Goal: Communication & Community: Answer question/provide support

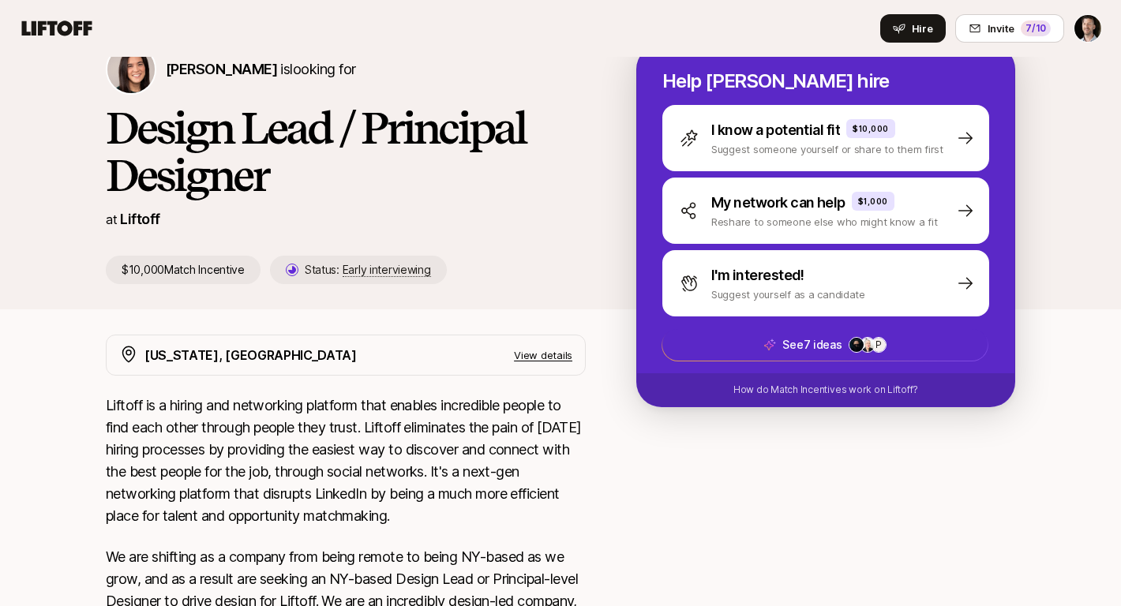
scroll to position [179, 0]
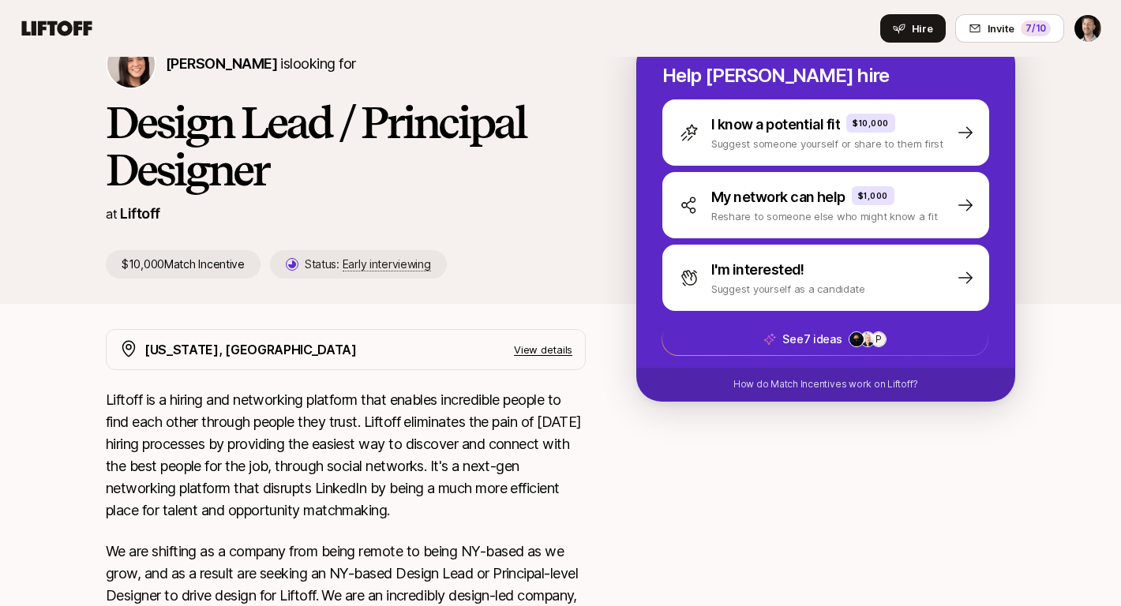
click at [541, 348] on p "View details" at bounding box center [543, 350] width 58 height 16
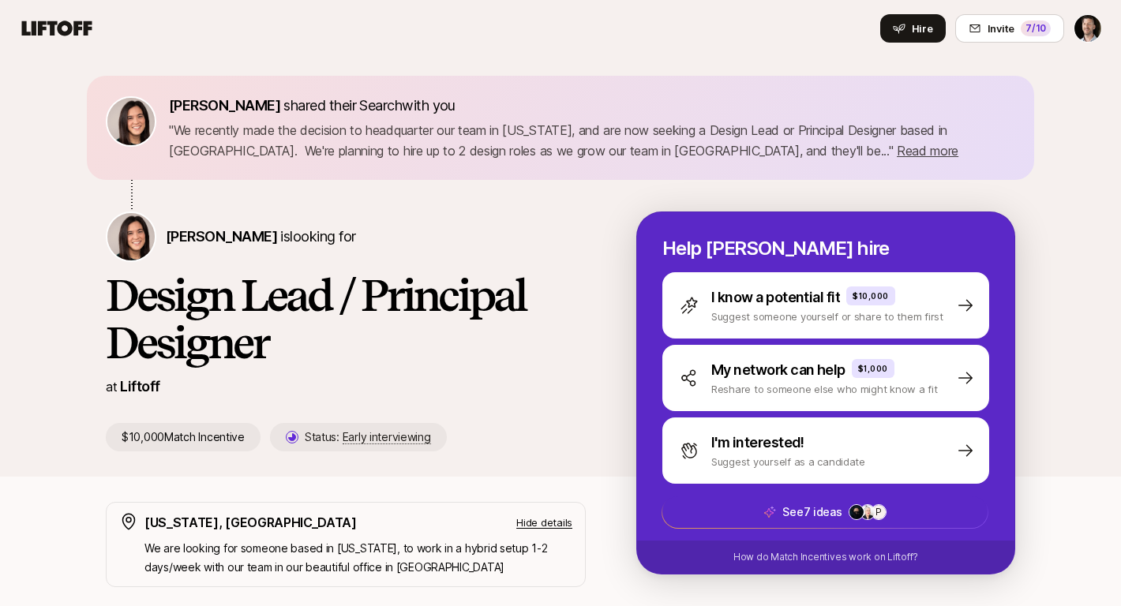
scroll to position [0, 0]
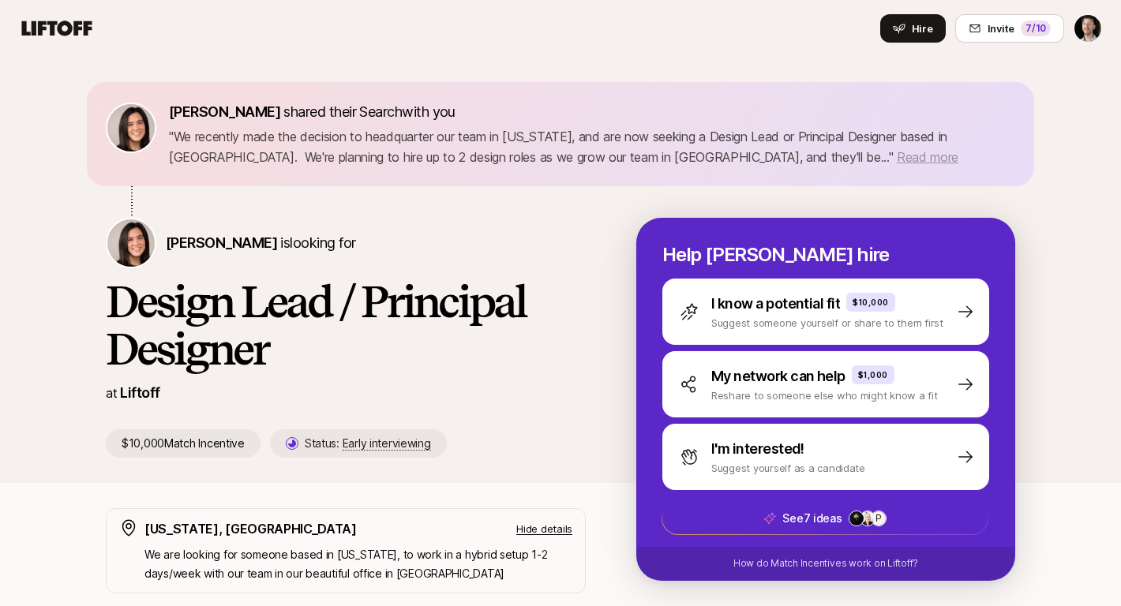
click at [897, 161] on span "Read more" at bounding box center [928, 157] width 62 height 16
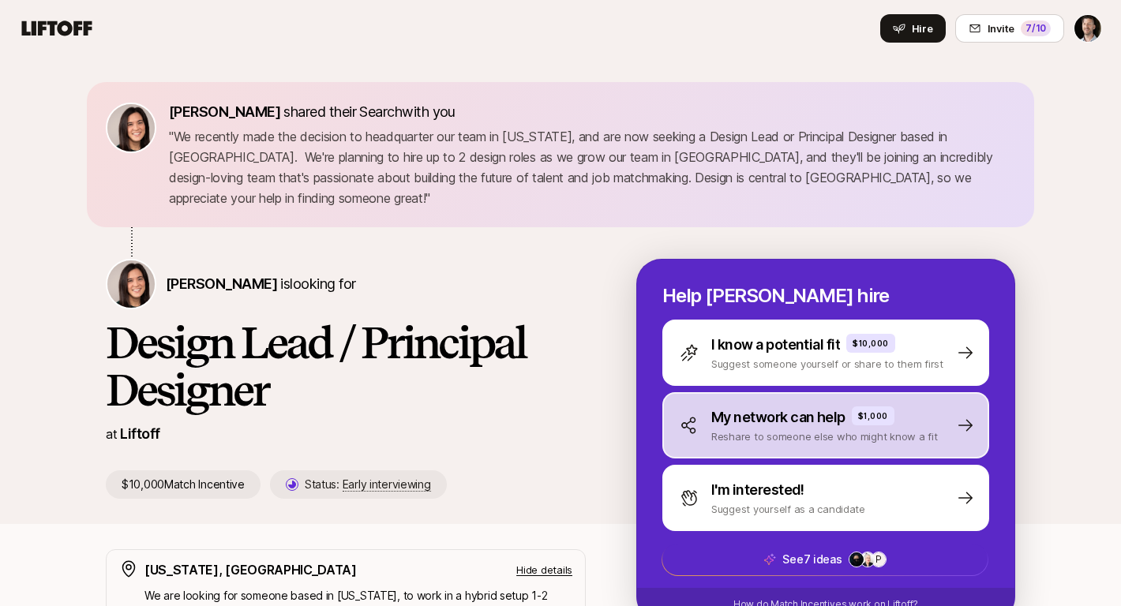
click at [748, 407] on p "My network can help" at bounding box center [778, 418] width 134 height 22
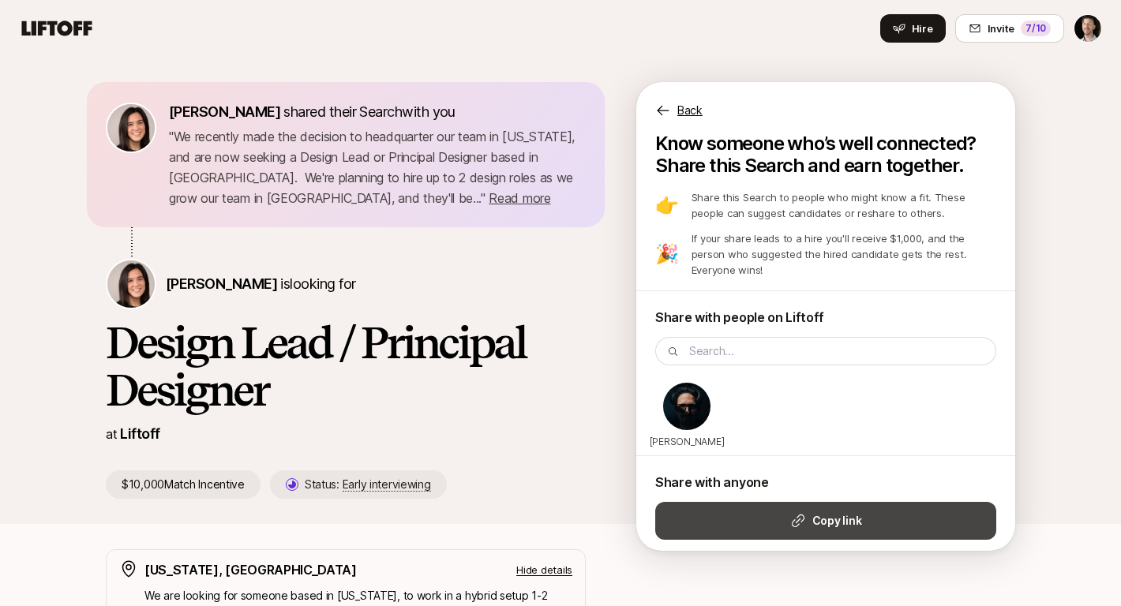
click at [801, 513] on icon at bounding box center [798, 521] width 16 height 16
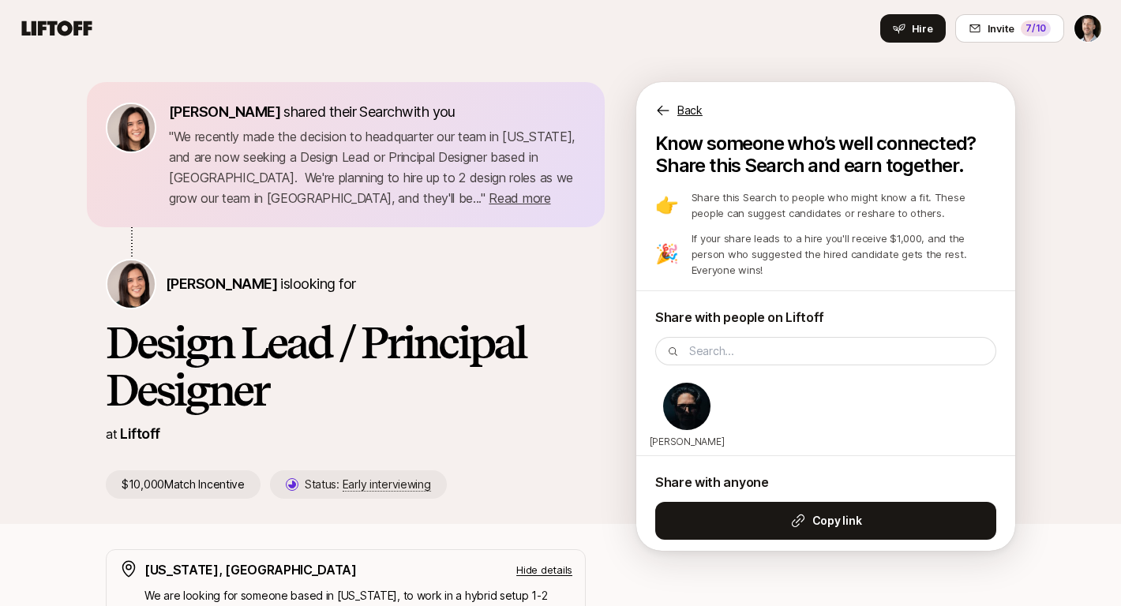
click at [660, 109] on icon at bounding box center [663, 111] width 16 height 16
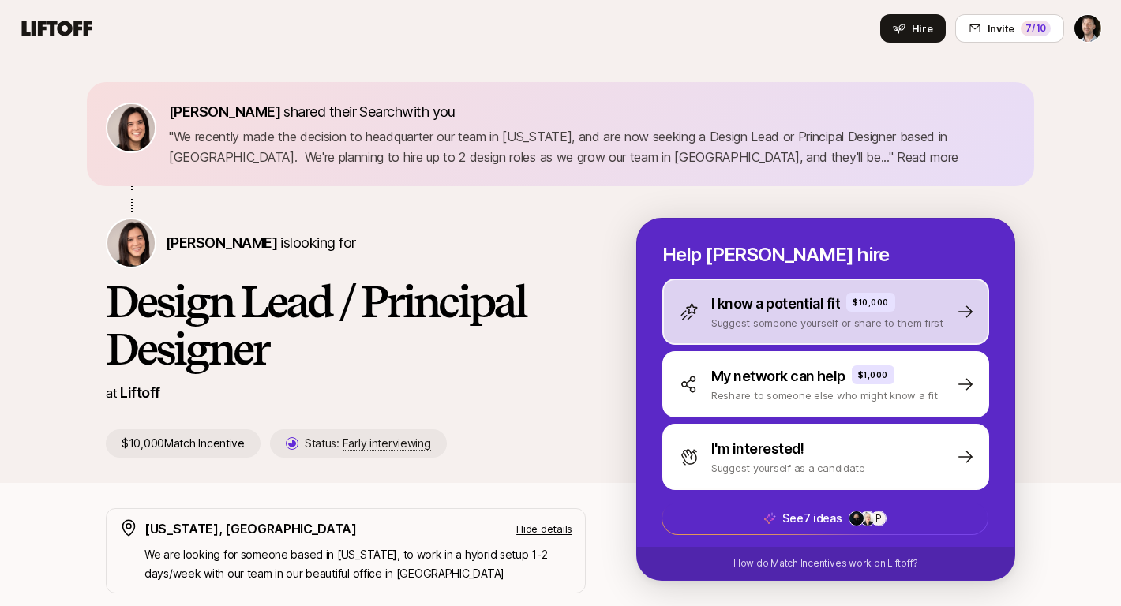
click at [771, 303] on p "I know a potential fit" at bounding box center [775, 304] width 129 height 22
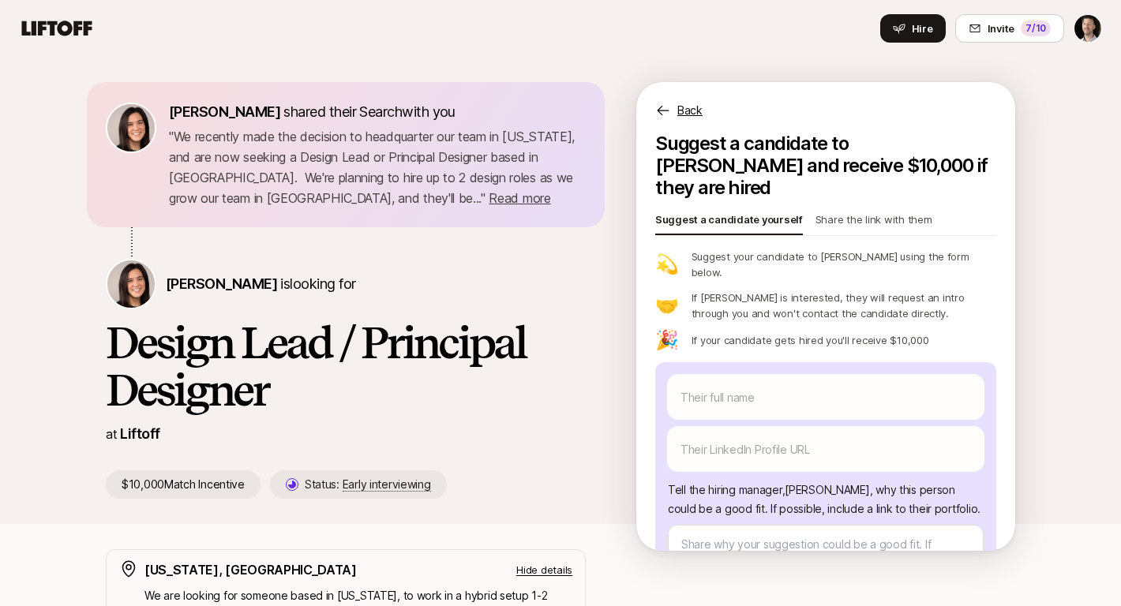
click at [829, 212] on p "Share the link with them" at bounding box center [873, 223] width 117 height 22
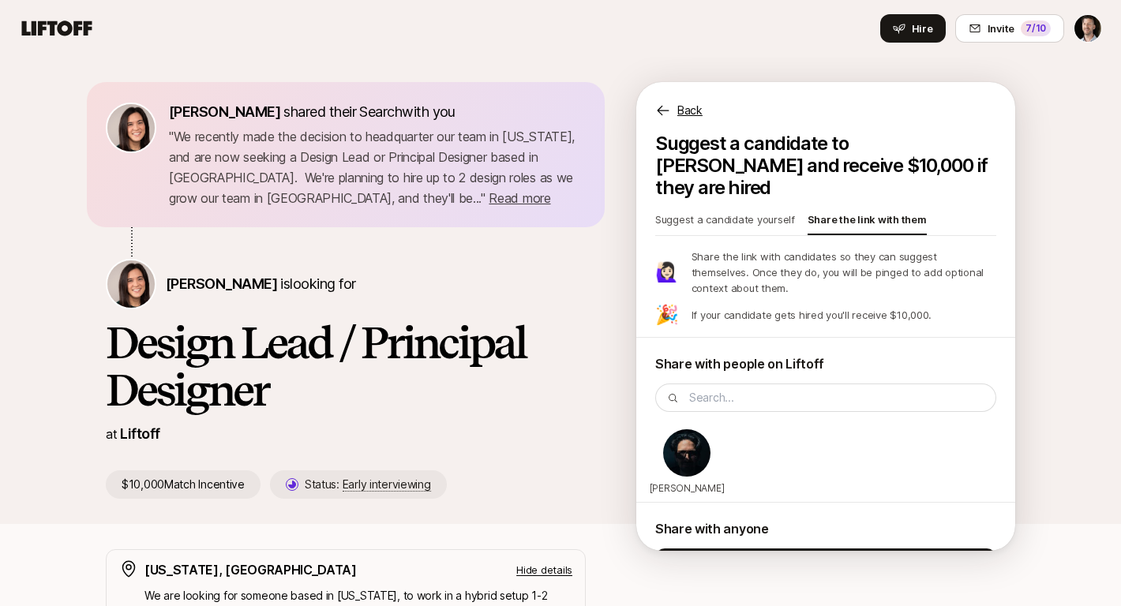
click at [739, 212] on p "Suggest a candidate yourself" at bounding box center [725, 223] width 140 height 22
type textarea "x"
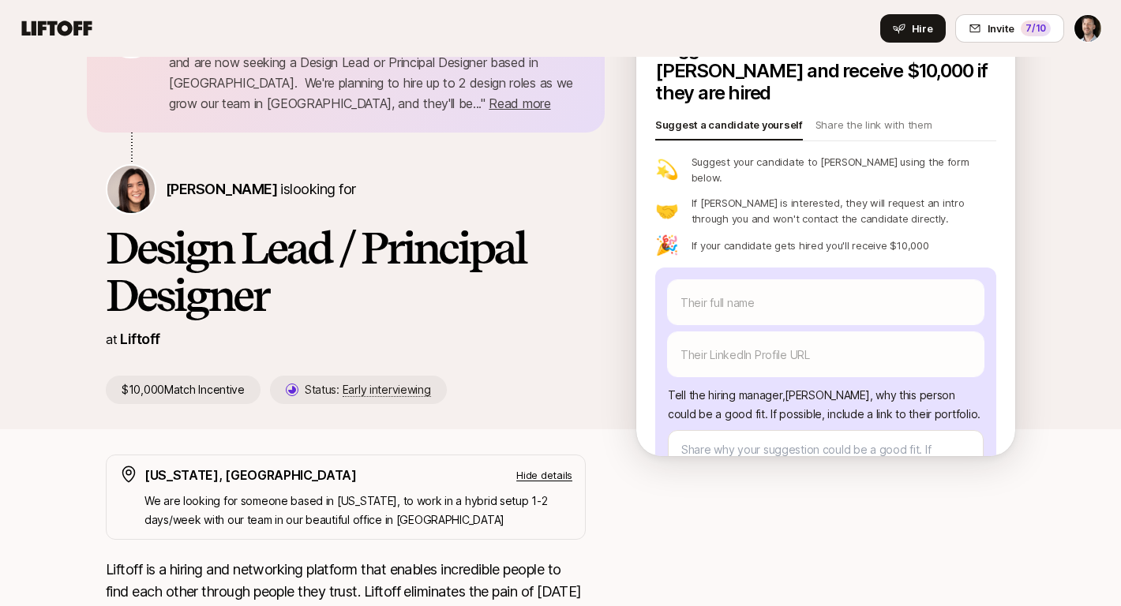
click at [557, 299] on h1 "Design Lead / Principal Designer" at bounding box center [346, 271] width 480 height 95
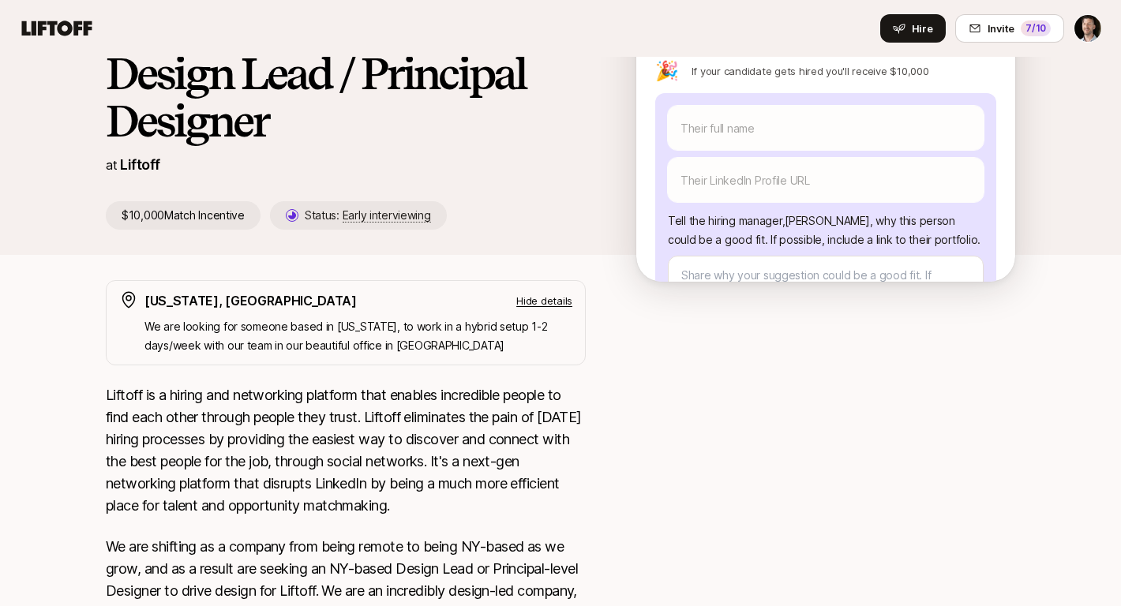
scroll to position [287, 0]
